Goal: Find specific page/section: Find specific page/section

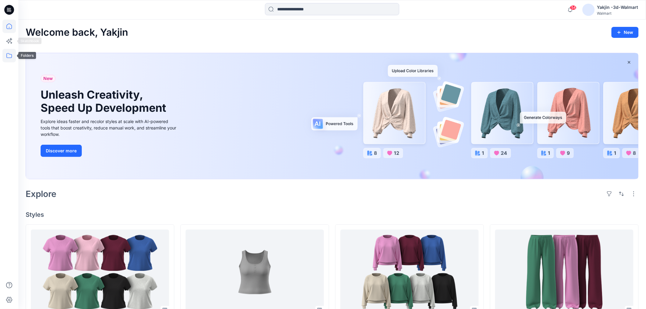
click at [14, 60] on icon at bounding box center [8, 55] width 13 height 13
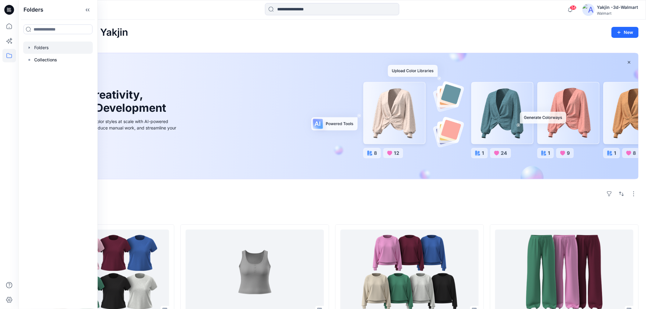
click at [51, 51] on div at bounding box center [58, 48] width 70 height 12
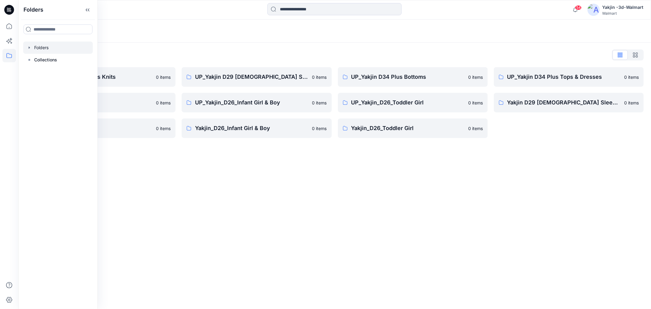
click at [181, 26] on div "Folders" at bounding box center [334, 31] width 633 height 23
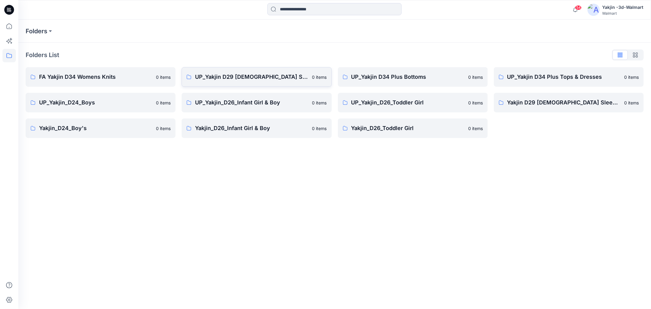
click at [237, 77] on p "UP_Yakjin D29 [DEMOGRAPHIC_DATA] Sleep" at bounding box center [251, 77] width 113 height 9
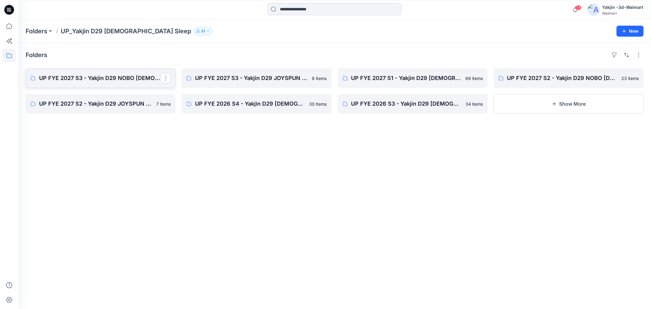
click at [115, 83] on link "UP FYE 2027 S3 - Yakjin D29 NOBO [DEMOGRAPHIC_DATA] Sleepwear" at bounding box center [101, 78] width 150 height 20
